Goal: Complete application form

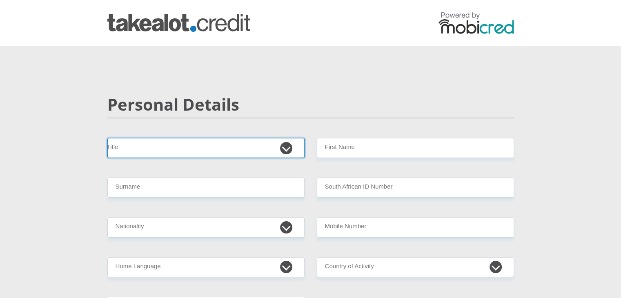
click at [187, 147] on select "Mr Ms Mrs Dr [PERSON_NAME]" at bounding box center [205, 148] width 197 height 20
select select "Mr"
click at [107, 138] on select "Mr Ms Mrs Dr [PERSON_NAME]" at bounding box center [205, 148] width 197 height 20
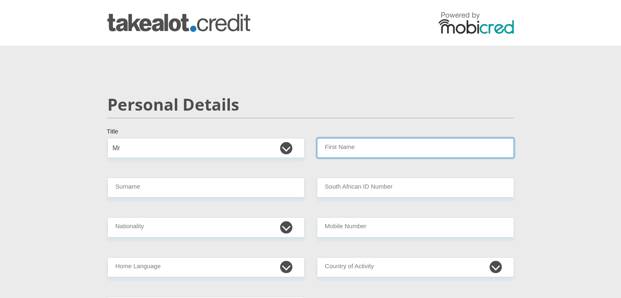
click at [359, 156] on input "First Name" at bounding box center [415, 148] width 197 height 20
type input "MINENHLE"
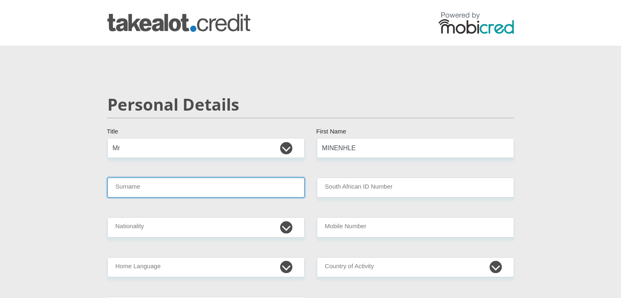
type input "CEBEKHULU"
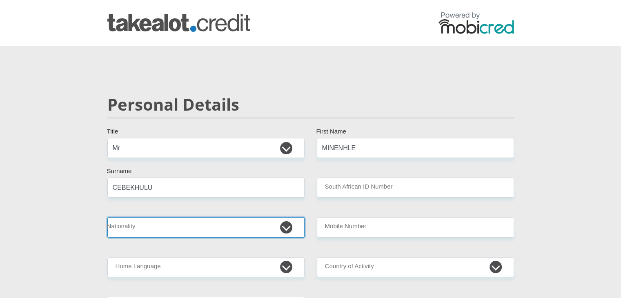
select select "ZAF"
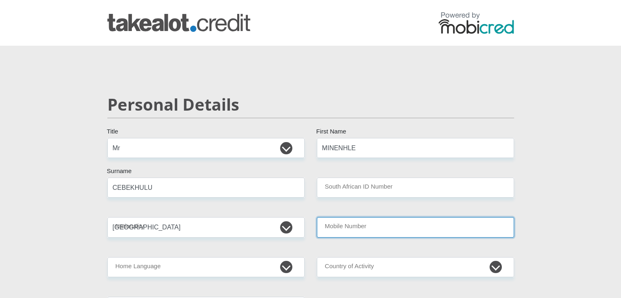
type input "0792747215"
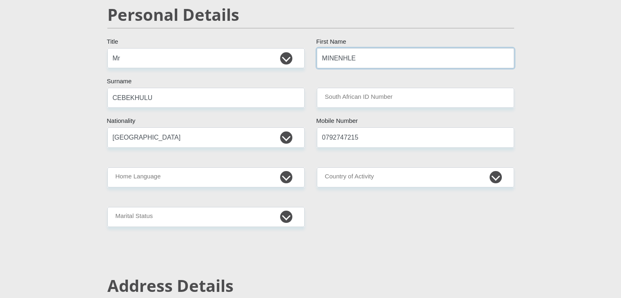
scroll to position [98, 0]
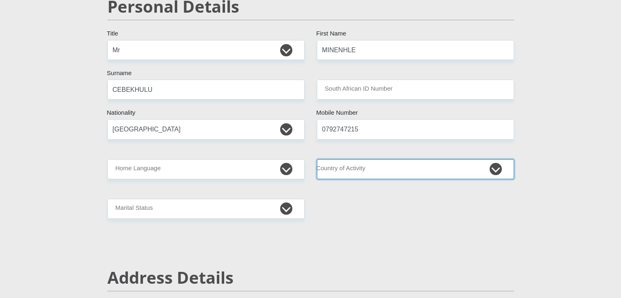
click at [425, 169] on select "[GEOGRAPHIC_DATA] [GEOGRAPHIC_DATA] [GEOGRAPHIC_DATA] [GEOGRAPHIC_DATA] [GEOGRA…" at bounding box center [415, 169] width 197 height 20
select select "ZAF"
click at [317, 159] on select "[GEOGRAPHIC_DATA] [GEOGRAPHIC_DATA] [GEOGRAPHIC_DATA] [GEOGRAPHIC_DATA] [GEOGRA…" at bounding box center [415, 169] width 197 height 20
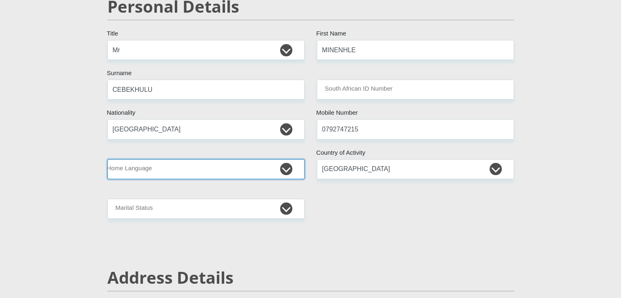
click at [287, 167] on select "Afrikaans English Sepedi South Ndebele Southern Sotho Swati Tsonga Tswana Venda…" at bounding box center [205, 169] width 197 height 20
select select "eng"
click at [107, 159] on select "Afrikaans English Sepedi South Ndebele Southern Sotho Swati Tsonga Tswana Venda…" at bounding box center [205, 169] width 197 height 20
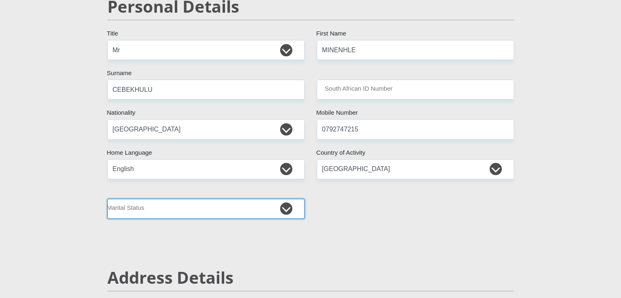
click at [288, 209] on select "Married ANC Single Divorced Widowed Married COP or Customary Law" at bounding box center [205, 209] width 197 height 20
select select "5"
click at [107, 199] on select "Married ANC Single Divorced Widowed Married COP or Customary Law" at bounding box center [205, 209] width 197 height 20
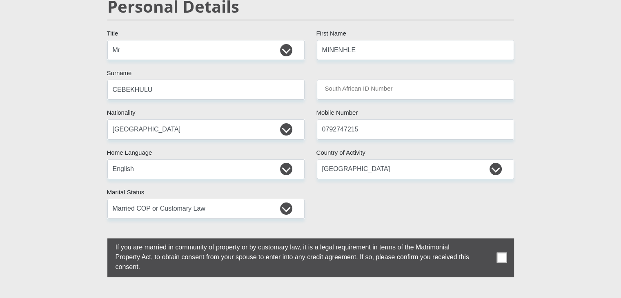
click at [501, 258] on span at bounding box center [501, 258] width 10 height 10
click at [99, 240] on input "checkbox" at bounding box center [99, 240] width 0 height 0
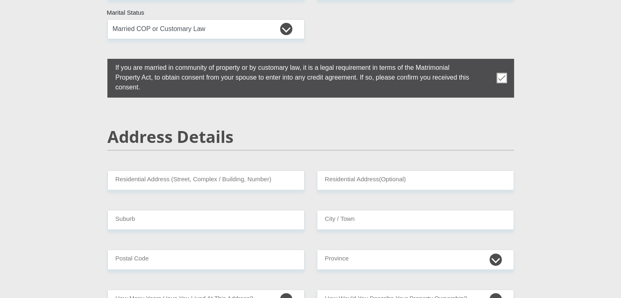
scroll to position [283, 0]
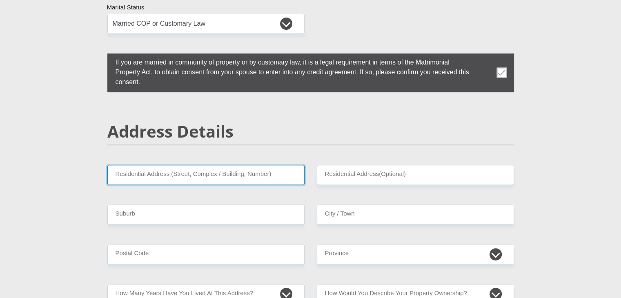
click at [155, 174] on input "Residential Address (Street, Complex / Building, Number)" at bounding box center [205, 175] width 197 height 20
type input "[STREET_ADDRESS]"
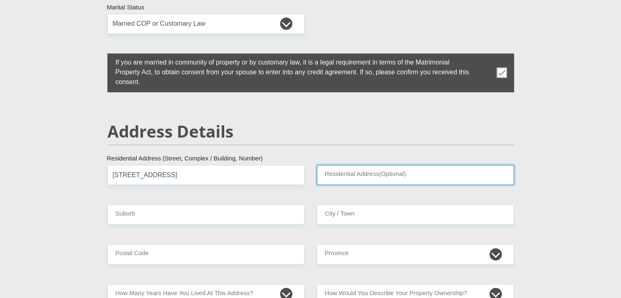
type input "MOFOLO NORTH"
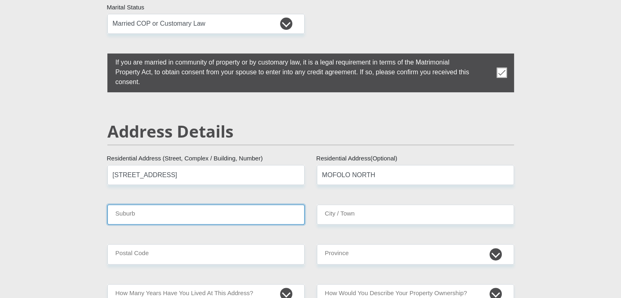
type input "Soweto"
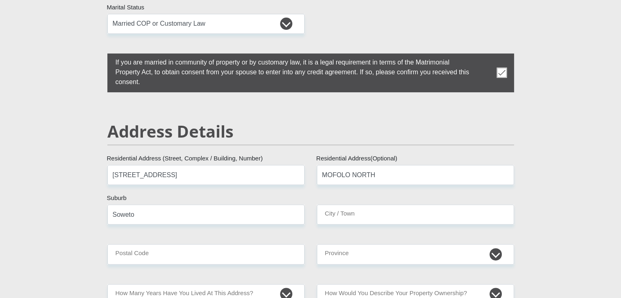
type input "Soweto"
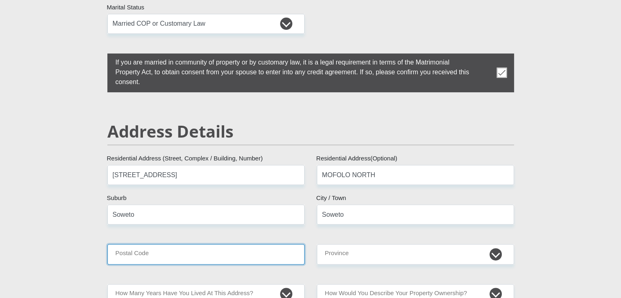
type input "1801"
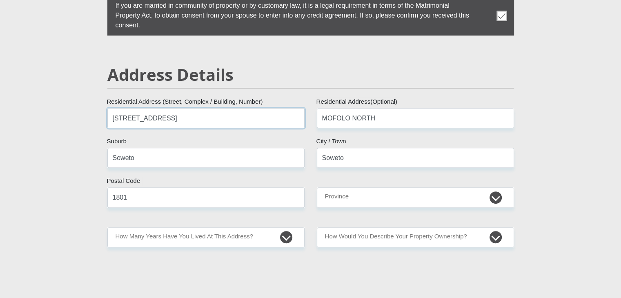
scroll to position [348, 0]
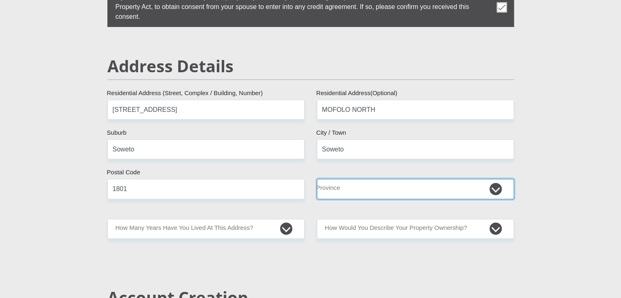
click at [467, 191] on select "Eastern Cape Free State [GEOGRAPHIC_DATA] [GEOGRAPHIC_DATA][DATE] [GEOGRAPHIC_D…" at bounding box center [415, 189] width 197 height 20
select select "Gauteng"
click at [317, 179] on select "Eastern Cape Free State [GEOGRAPHIC_DATA] [GEOGRAPHIC_DATA][DATE] [GEOGRAPHIC_D…" at bounding box center [415, 189] width 197 height 20
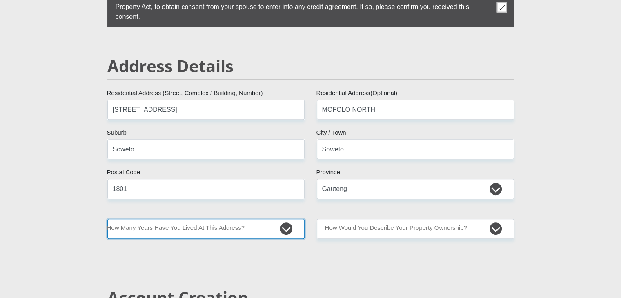
click at [151, 226] on select "less than 1 year 1-3 years 3-5 years 5+ years" at bounding box center [205, 229] width 197 height 20
select select "5"
click at [107, 219] on select "less than 1 year 1-3 years 3-5 years 5+ years" at bounding box center [205, 229] width 197 height 20
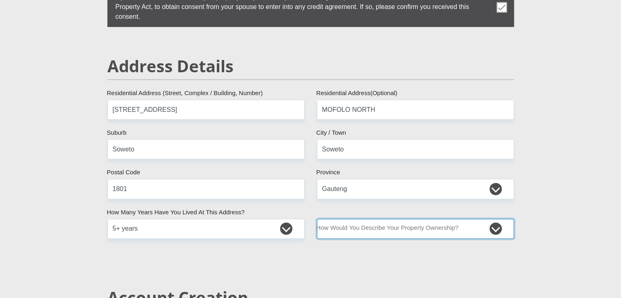
click at [383, 225] on select "Owned Rented Family Owned Company Dwelling" at bounding box center [415, 229] width 197 height 20
select select "parents"
click at [317, 219] on select "Owned Rented Family Owned Company Dwelling" at bounding box center [415, 229] width 197 height 20
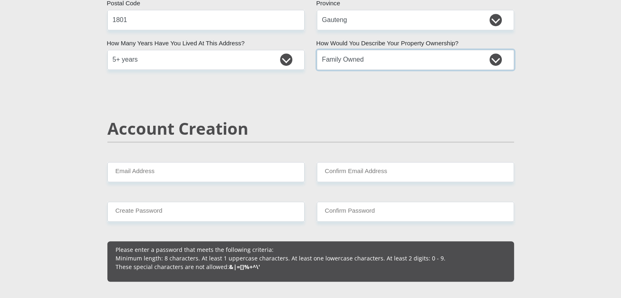
scroll to position [539, 0]
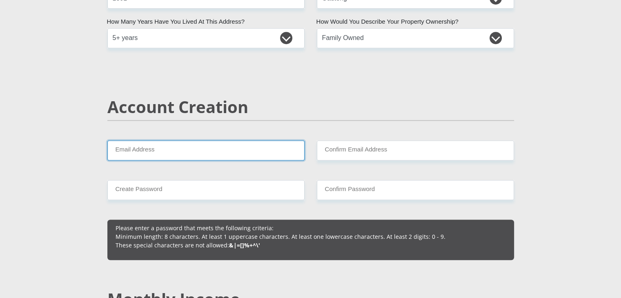
click at [194, 150] on input "Email Address" at bounding box center [205, 150] width 197 height 20
type input "[EMAIL_ADDRESS][DOMAIN_NAME]"
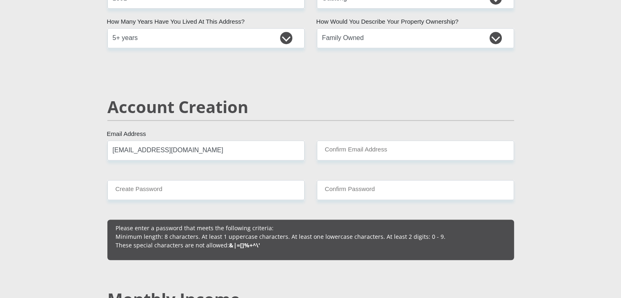
type input "[EMAIL_ADDRESS][DOMAIN_NAME]"
type input "0792747215"
type input "MINENHLE"
type input "CEBEKHULU"
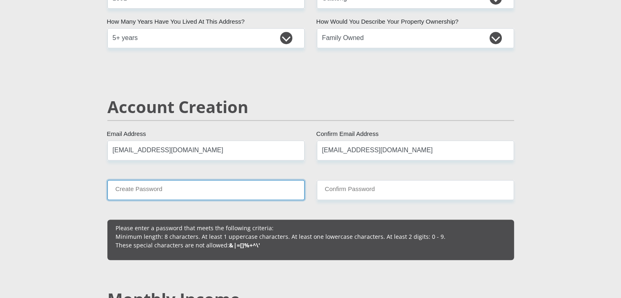
click at [130, 187] on input "Create Password" at bounding box center [205, 190] width 197 height 20
type input "Balu@2008"
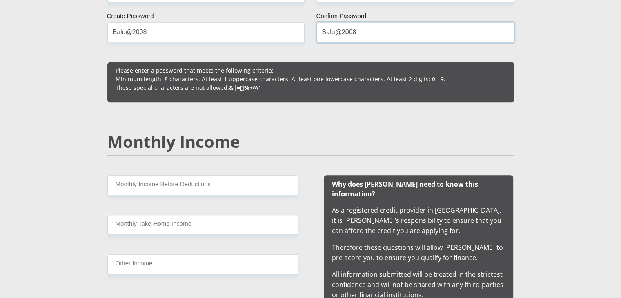
scroll to position [702, 0]
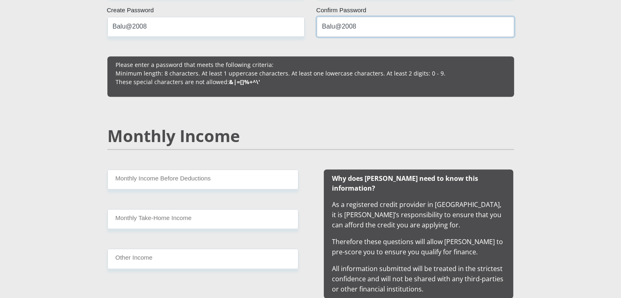
type input "Balu@2008"
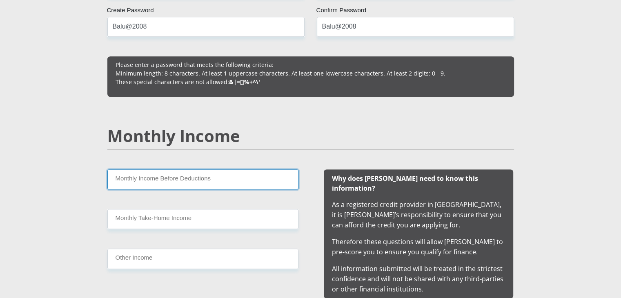
click at [147, 178] on input "Monthly Income Before Deductions" at bounding box center [202, 179] width 191 height 20
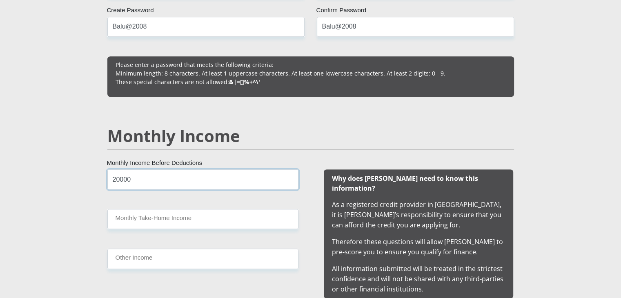
type input "20000"
type input "17664"
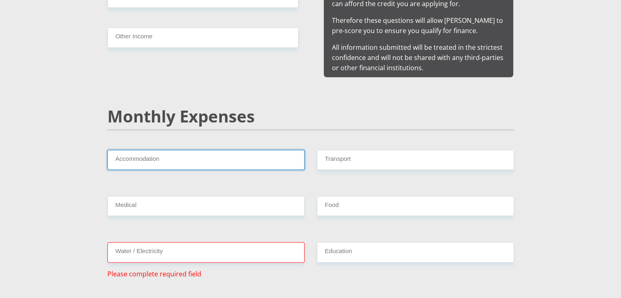
click at [139, 150] on input "Accommodation" at bounding box center [205, 160] width 197 height 20
type input "0"
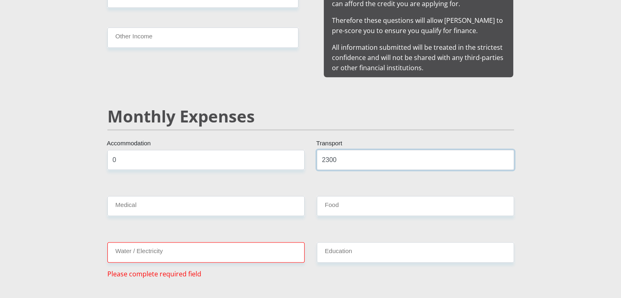
type input "2300"
type input "1200"
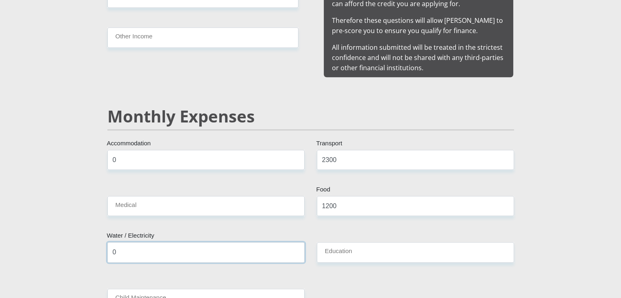
type input "0"
type input "1800"
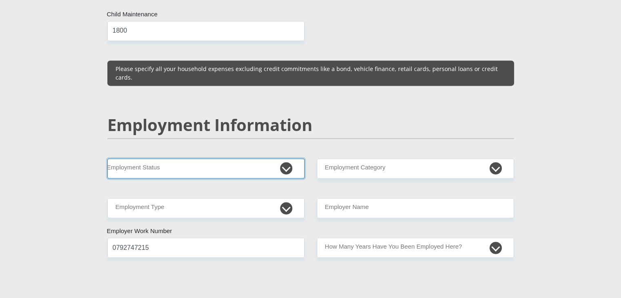
click at [171, 158] on select "Permanent/Full-time Part-time/Casual [DEMOGRAPHIC_DATA] Worker Self-Employed Ho…" at bounding box center [205, 168] width 197 height 20
select select "1"
click at [107, 158] on select "Permanent/Full-time Part-time/Casual [DEMOGRAPHIC_DATA] Worker Self-Employed Ho…" at bounding box center [205, 168] width 197 height 20
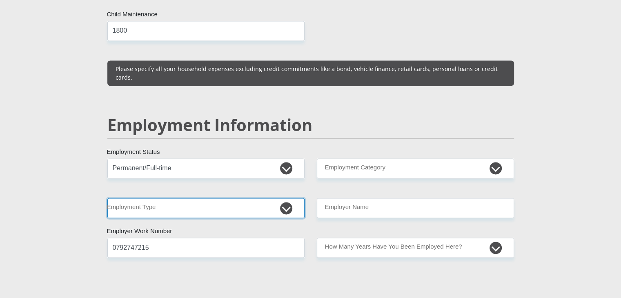
click at [176, 198] on select "College/Lecturer Craft Seller Creative Driver Executive Farmer Forces - Non Com…" at bounding box center [205, 208] width 197 height 20
select select "Office Staff/Clerk"
click at [107, 198] on select "College/Lecturer Craft Seller Creative Driver Executive Farmer Forces - Non Com…" at bounding box center [205, 208] width 197 height 20
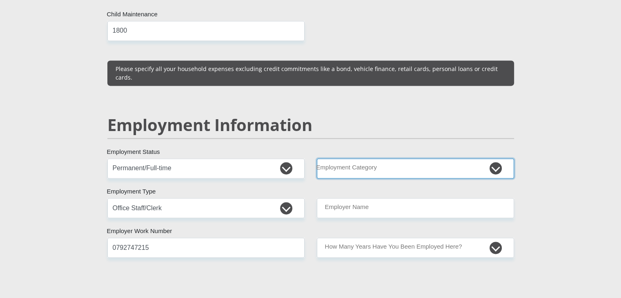
click at [395, 158] on select "AGRICULTURE ALCOHOL & TOBACCO CONSTRUCTION MATERIALS METALLURGY EQUIPMENT FOR R…" at bounding box center [415, 168] width 197 height 20
select select "17"
click at [317, 158] on select "AGRICULTURE ALCOHOL & TOBACCO CONSTRUCTION MATERIALS METALLURGY EQUIPMENT FOR R…" at bounding box center [415, 168] width 197 height 20
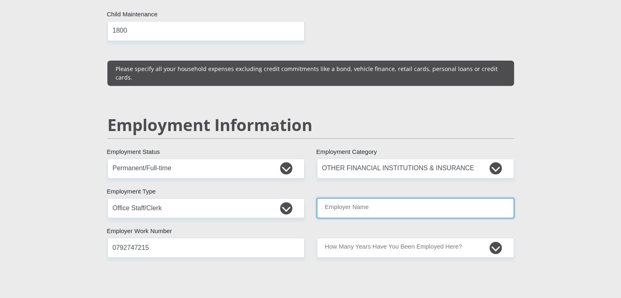
click at [385, 198] on input "Employer Name" at bounding box center [415, 208] width 197 height 20
type input "GREATWALLMOTORS"
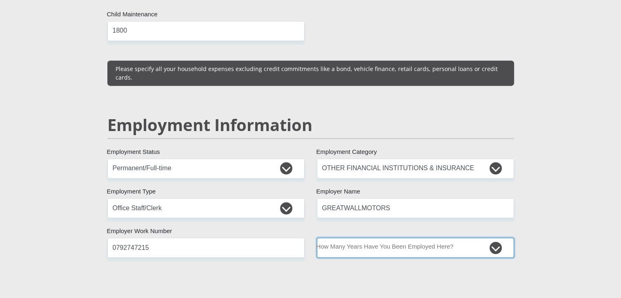
click at [492, 238] on select "less than 1 year 1-3 years 3-5 years 5+ years" at bounding box center [415, 248] width 197 height 20
click at [317, 238] on select "less than 1 year 1-3 years 3-5 years 5+ years" at bounding box center [415, 248] width 197 height 20
select select "48"
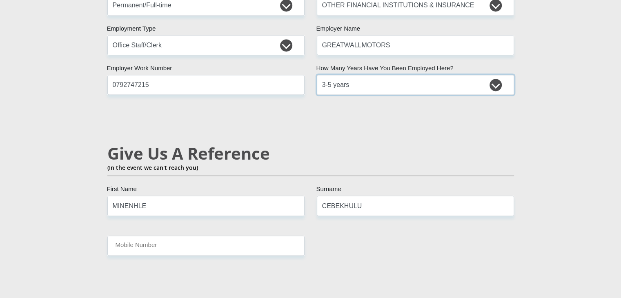
scroll to position [1371, 0]
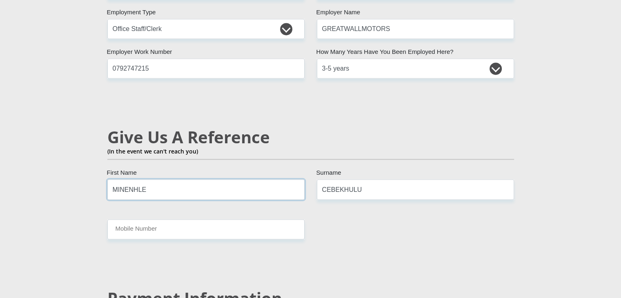
click at [156, 179] on input "MINENHLE" at bounding box center [205, 189] width 197 height 20
type input "M"
type input "NTHABISENG"
type input "0604020049"
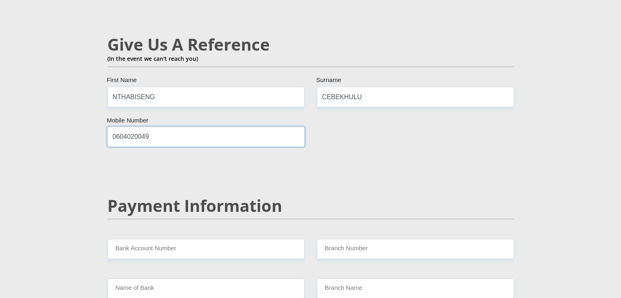
scroll to position [1529, 0]
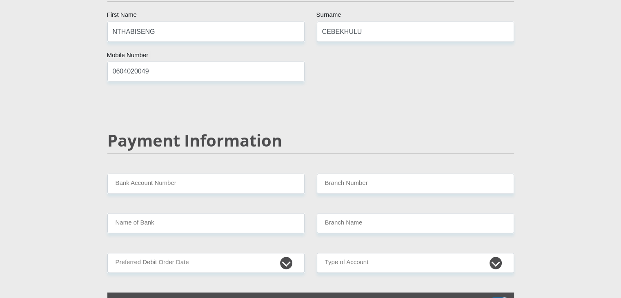
click at [206, 130] on h2 "Payment Information" at bounding box center [310, 140] width 407 height 20
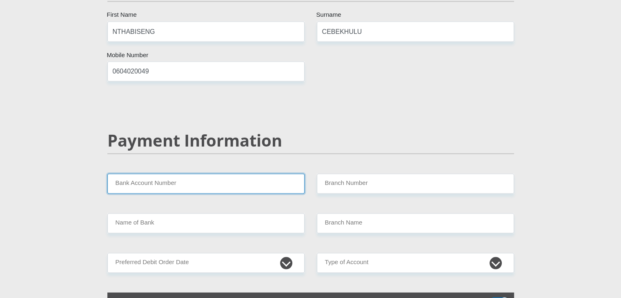
click at [189, 174] on input "Bank Account Number" at bounding box center [205, 184] width 197 height 20
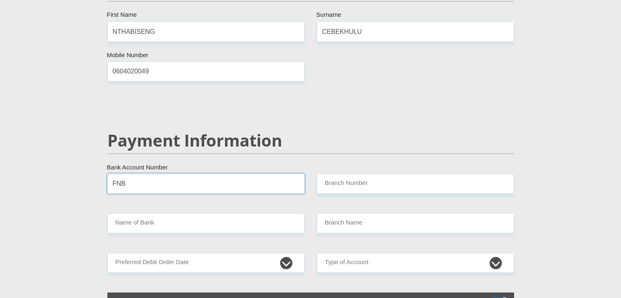
type input "FNB"
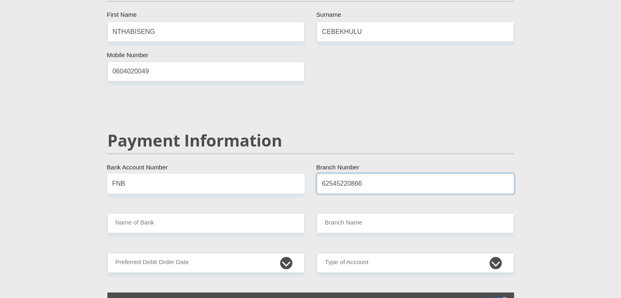
type input "62545220866"
click at [196, 174] on input "FNB" at bounding box center [205, 184] width 197 height 20
type input "F"
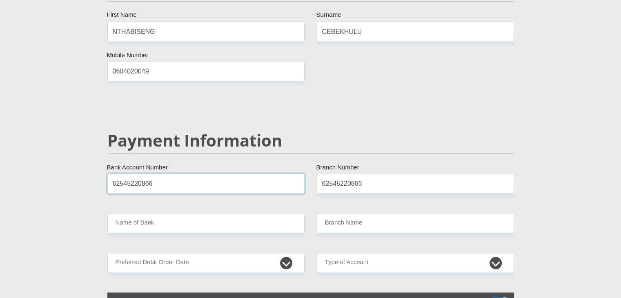
type input "62545220866"
type input "250655"
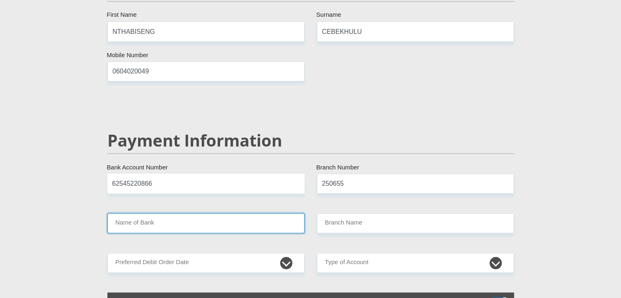
type input "FIRSTRAND BANK"
type input "BRANCH 560"
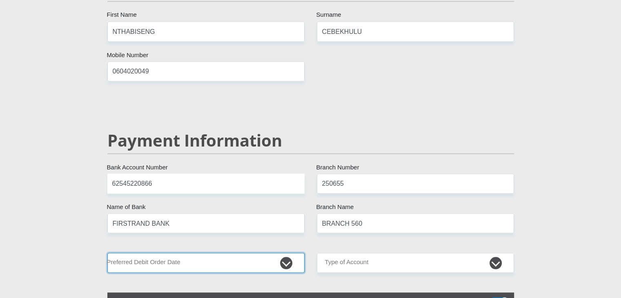
click at [286, 253] on select "1st 2nd 3rd 4th 5th 7th 18th 19th 20th 21st 22nd 23rd 24th 25th 26th 27th 28th …" at bounding box center [205, 263] width 197 height 20
select select "26"
click at [107, 253] on select "1st 2nd 3rd 4th 5th 7th 18th 19th 20th 21st 22nd 23rd 24th 25th 26th 27th 28th …" at bounding box center [205, 263] width 197 height 20
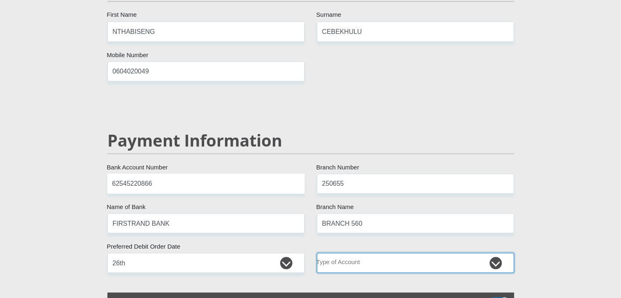
click at [349, 253] on select "Cheque Savings" at bounding box center [415, 263] width 197 height 20
select select "CUR"
click at [317, 253] on select "Cheque Savings" at bounding box center [415, 263] width 197 height 20
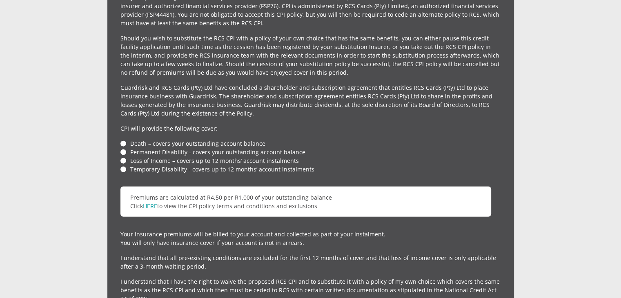
scroll to position [1925, 0]
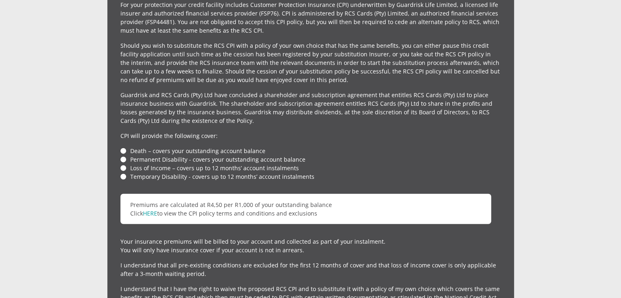
click at [124, 147] on li "Death – covers your outstanding account balance" at bounding box center [310, 151] width 380 height 9
click at [123, 155] on li "Permanent Disability - covers your outstanding account balance" at bounding box center [310, 159] width 380 height 9
click at [121, 172] on li "Temporary Disability - covers up to 12 months’ account instalments" at bounding box center [310, 176] width 380 height 9
click at [124, 164] on li "Loss of Income – covers up to 12 months’ account instalments" at bounding box center [310, 168] width 380 height 9
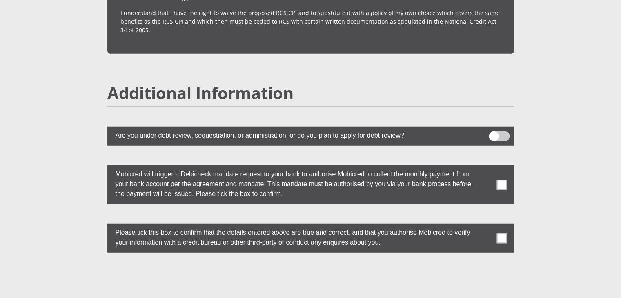
scroll to position [2203, 0]
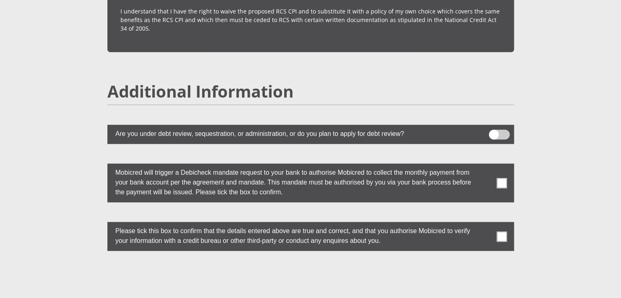
click at [503, 178] on span at bounding box center [501, 183] width 10 height 10
click at [485, 166] on input "checkbox" at bounding box center [485, 166] width 0 height 0
click at [500, 231] on span at bounding box center [501, 236] width 10 height 10
click at [485, 224] on input "checkbox" at bounding box center [485, 224] width 0 height 0
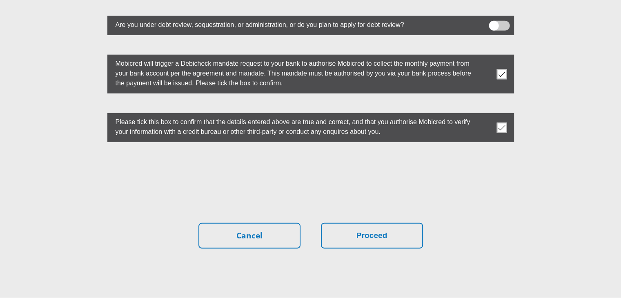
scroll to position [2338, 0]
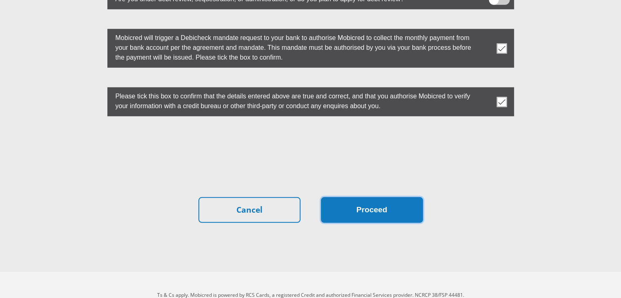
click at [370, 198] on button "Proceed" at bounding box center [372, 210] width 102 height 26
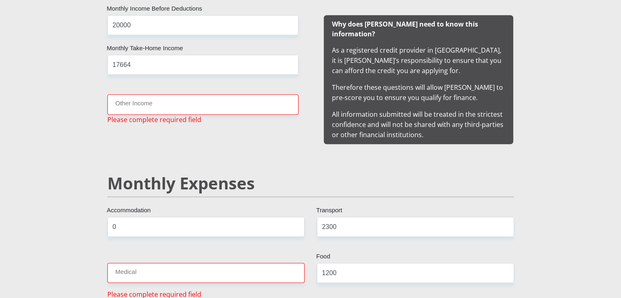
scroll to position [858, 0]
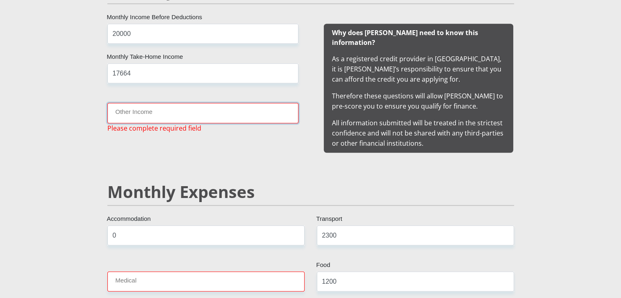
click at [134, 117] on input "Other Income" at bounding box center [202, 113] width 191 height 20
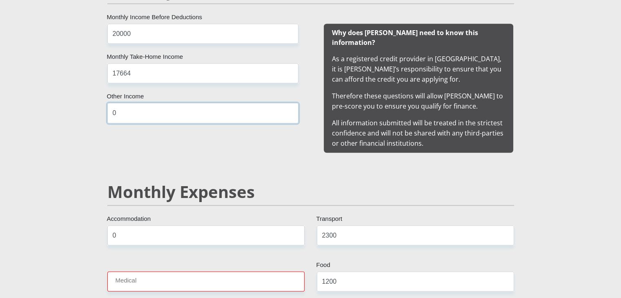
type input "0"
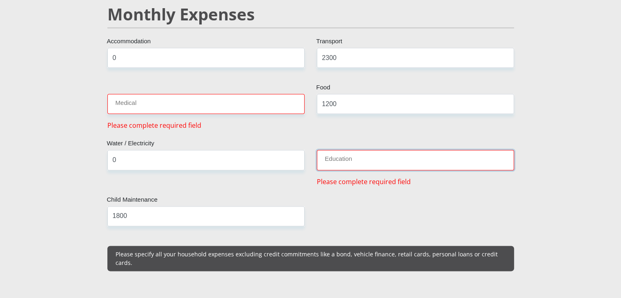
click at [344, 152] on input "Education" at bounding box center [415, 160] width 197 height 20
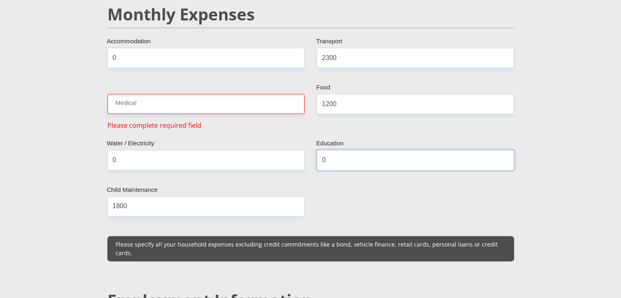
type input "0"
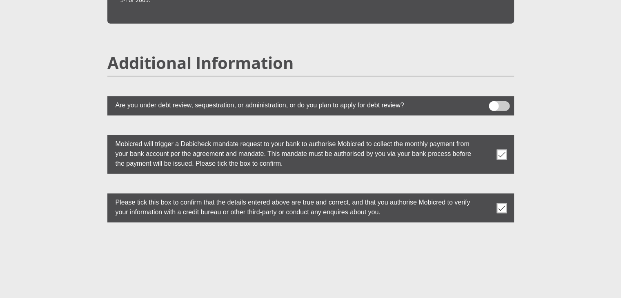
scroll to position [2357, 0]
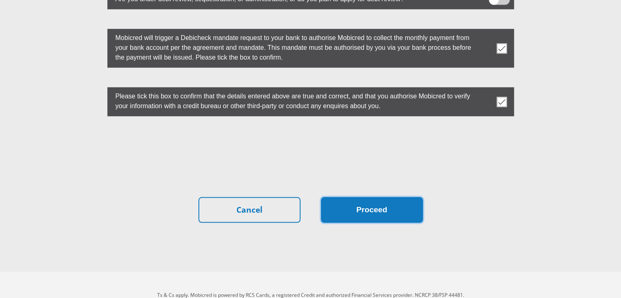
click at [348, 197] on button "Proceed" at bounding box center [372, 210] width 102 height 26
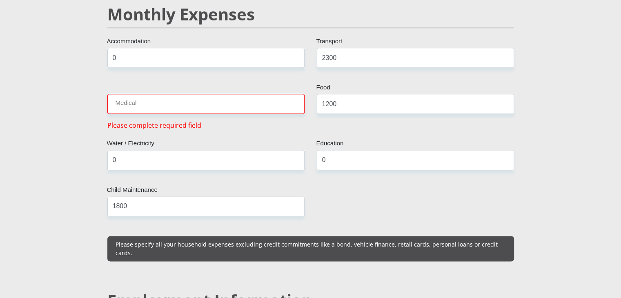
scroll to position [1023, 0]
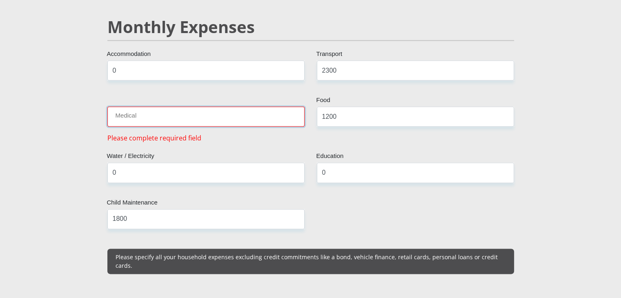
click at [149, 107] on input "Medical" at bounding box center [205, 117] width 197 height 20
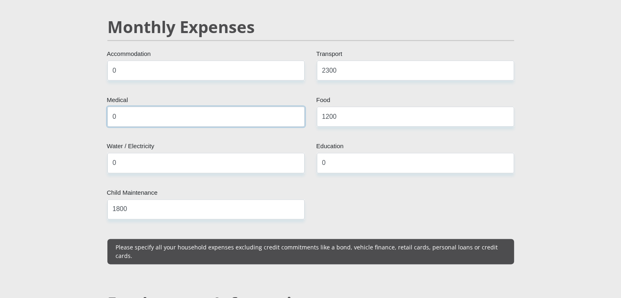
type input "0"
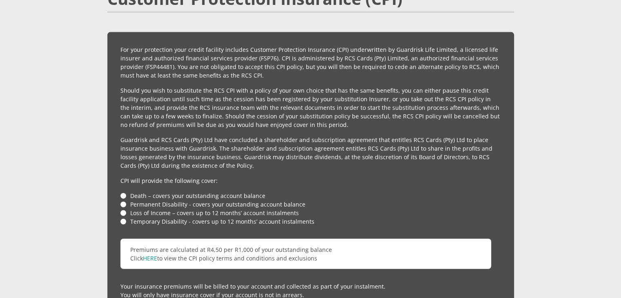
scroll to position [2325, 0]
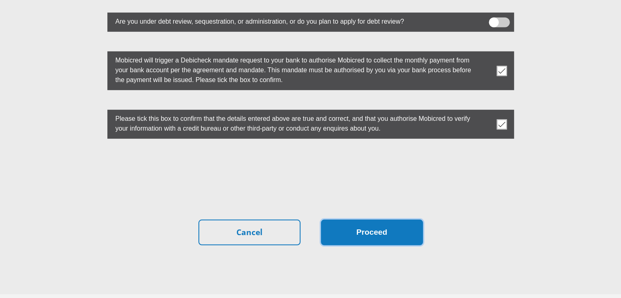
click at [352, 220] on button "Proceed" at bounding box center [372, 233] width 102 height 26
click at [366, 220] on button "Proceed" at bounding box center [372, 233] width 102 height 26
drag, startPoint x: 343, startPoint y: 207, endPoint x: 363, endPoint y: 213, distance: 21.2
click at [363, 220] on button "Proceed" at bounding box center [372, 233] width 102 height 26
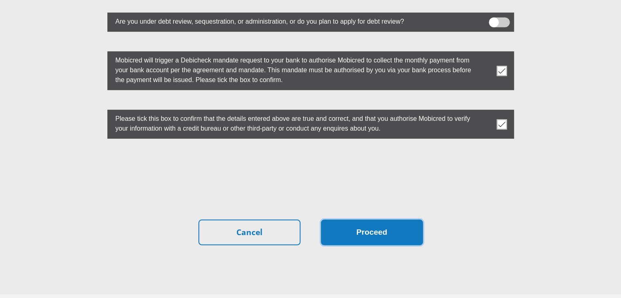
click at [363, 220] on button "Proceed" at bounding box center [372, 233] width 102 height 26
click at [368, 220] on button "Proceed" at bounding box center [372, 233] width 102 height 26
click at [357, 220] on button "Proceed" at bounding box center [372, 233] width 102 height 26
click at [366, 220] on button "Proceed" at bounding box center [372, 233] width 102 height 26
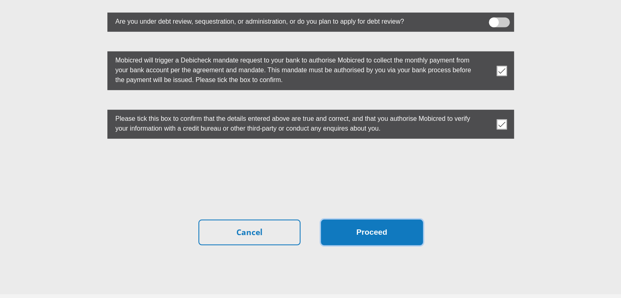
click at [366, 220] on button "Proceed" at bounding box center [372, 233] width 102 height 26
click at [368, 220] on button "Proceed" at bounding box center [372, 233] width 102 height 26
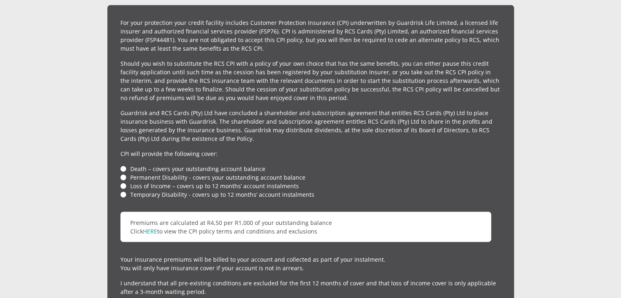
scroll to position [1917, 0]
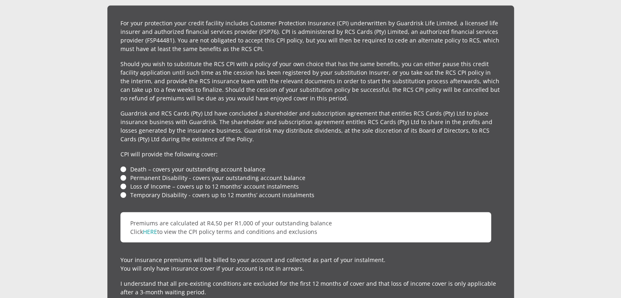
click at [122, 165] on li "Death – covers your outstanding account balance" at bounding box center [310, 169] width 380 height 9
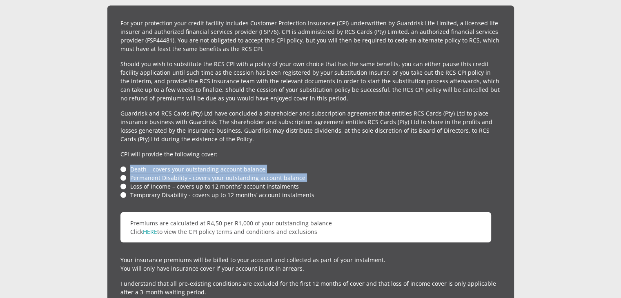
drag, startPoint x: 122, startPoint y: 150, endPoint x: 125, endPoint y: 156, distance: 6.6
click at [125, 165] on ul "Death – covers your outstanding account balance Permanent Disability - covers y…" at bounding box center [310, 182] width 380 height 34
click at [125, 174] on li "Permanent Disability - covers your outstanding account balance" at bounding box center [310, 178] width 380 height 9
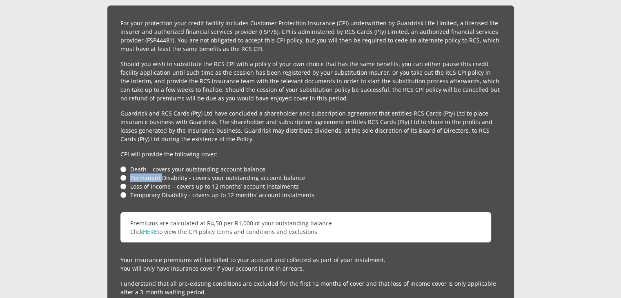
click at [125, 174] on li "Permanent Disability - covers your outstanding account balance" at bounding box center [310, 178] width 380 height 9
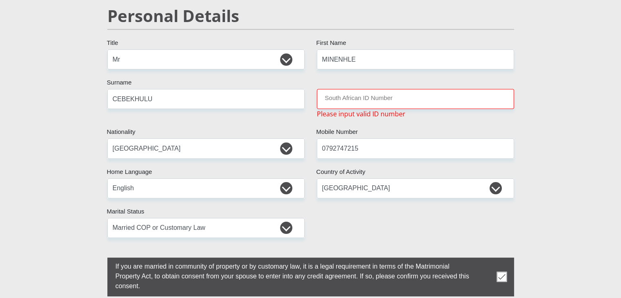
scroll to position [67, 0]
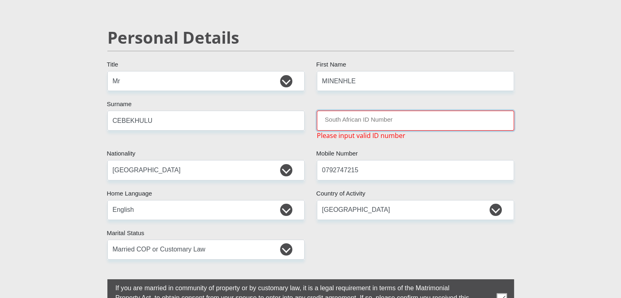
click at [380, 117] on input "South African ID Number" at bounding box center [415, 121] width 197 height 20
type input "1"
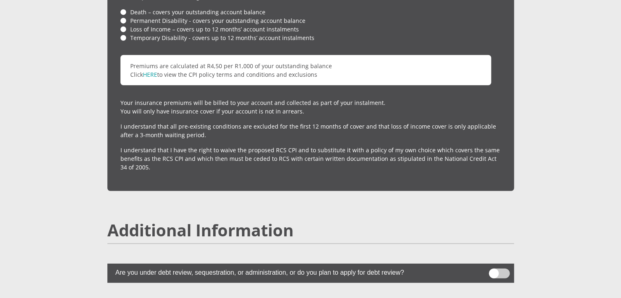
scroll to position [2325, 0]
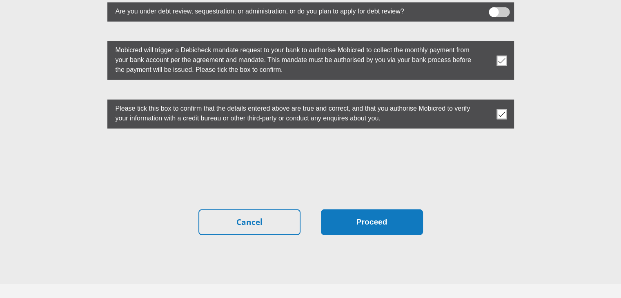
type input "8109185859080"
click at [357, 209] on button "Proceed" at bounding box center [372, 222] width 102 height 26
click at [370, 209] on button "Proceed" at bounding box center [372, 222] width 102 height 26
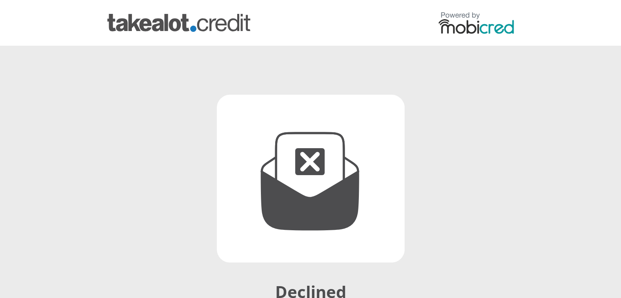
scroll to position [140, 0]
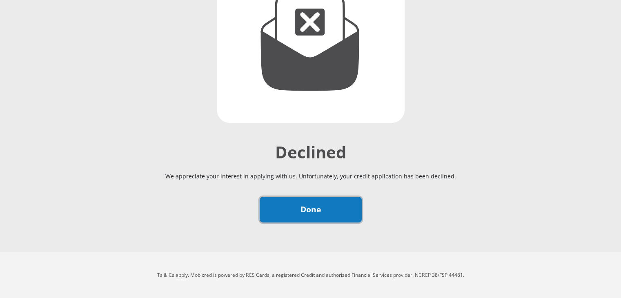
click at [318, 208] on link "Done" at bounding box center [311, 210] width 102 height 26
